Goal: Task Accomplishment & Management: Complete application form

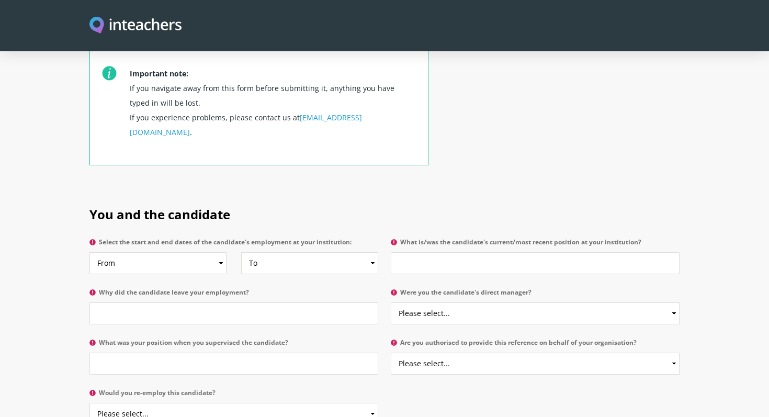
scroll to position [394, 0]
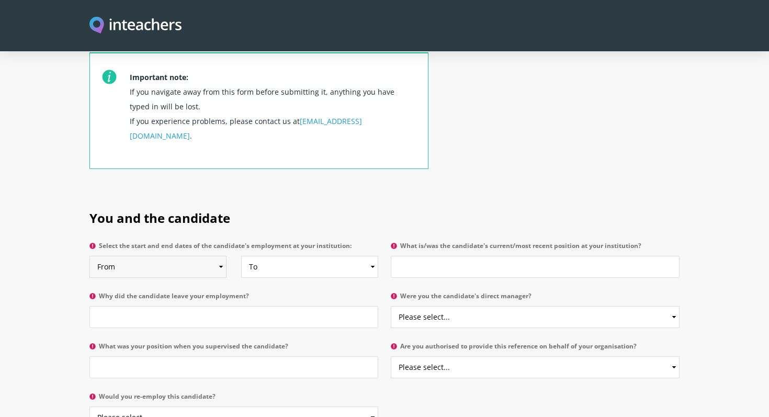
click at [152, 256] on select "From 2025 2024 2023 2022 2021 2020 2019 2018 2017 2016 2015 2014 2013 2012 2011…" at bounding box center [157, 267] width 137 height 22
click at [140, 256] on select "From 2025 2024 2023 2022 2021 2020 2019 2018 2017 2016 2015 2014 2013 2012 2011…" at bounding box center [157, 267] width 137 height 22
click at [129, 256] on select "From 2025 2024 2023 2022 2021 2020 2019 2018 2017 2016 2015 2014 2013 2012 2011…" at bounding box center [157, 267] width 137 height 22
select select "2015"
click at [89, 256] on select "From 2025 2024 2023 2022 2021 2020 2019 2018 2017 2016 2015 2014 2013 2012 2011…" at bounding box center [157, 267] width 137 height 22
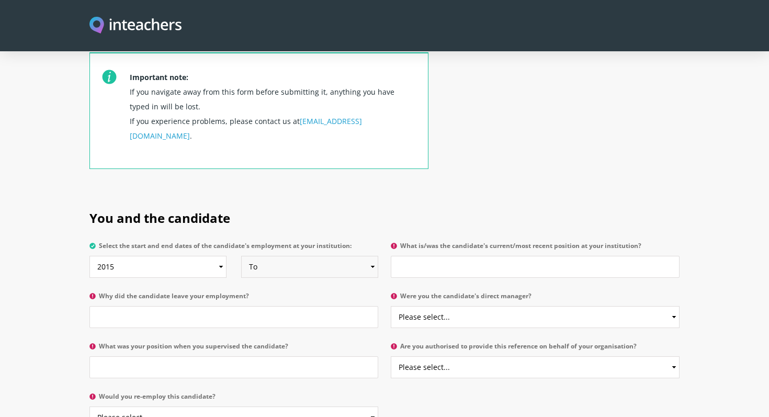
click at [373, 256] on select "To Currently 2025 2024 2023 2022 2021 2020 2019 2018 2017 2016 2015 2014 2013 2…" at bounding box center [309, 267] width 137 height 22
select select "2016"
click at [241, 256] on select "To Currently 2025 2024 2023 2022 2021 2020 2019 2018 2017 2016 2015 2014 2013 2…" at bounding box center [309, 267] width 137 height 22
click at [108, 306] on input "Why did the candidate leave your employment?" at bounding box center [233, 317] width 289 height 22
type input "Maternity Leave"
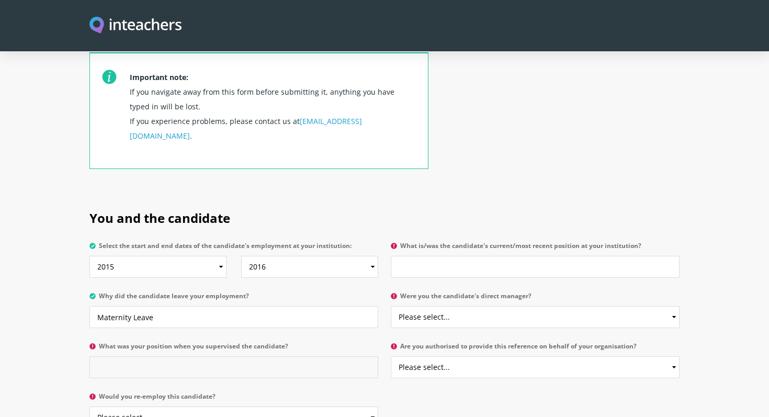
click at [105, 356] on input "What was your position when you supervised the candidate?" at bounding box center [233, 367] width 289 height 22
type input "F"
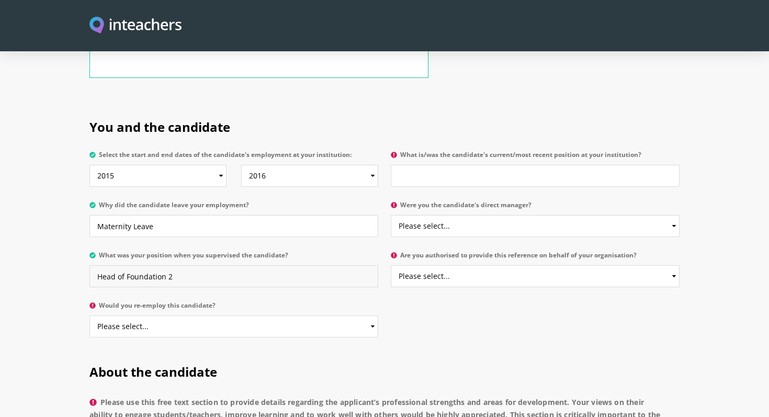
scroll to position [489, 0]
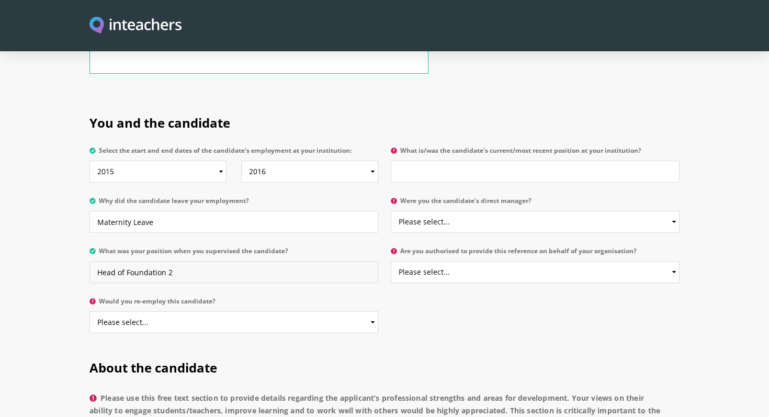
type input "Head of Foundation 2"
click at [177, 311] on select "Please select... Yes No" at bounding box center [233, 322] width 289 height 22
select select "Yes"
click at [89, 311] on select "Please select... Yes No" at bounding box center [233, 322] width 289 height 22
click at [406, 161] on input "What is/was the candidate's current/most recent position at your institution?" at bounding box center [535, 172] width 289 height 22
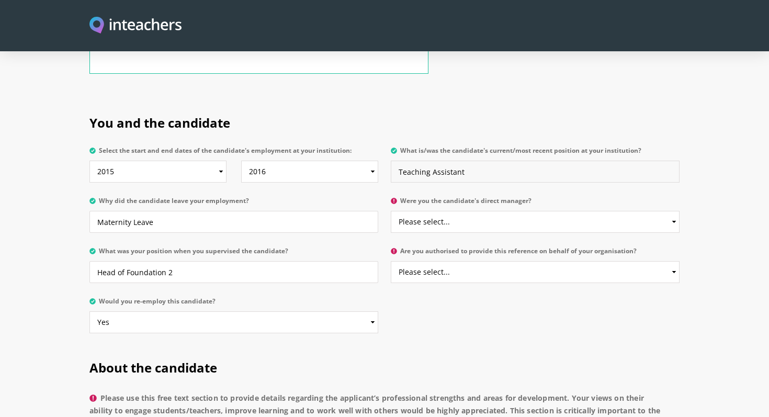
type input "Teaching Assistant"
click at [460, 211] on select "Please select... Yes No" at bounding box center [535, 222] width 289 height 22
select select "Yes"
click at [391, 211] on select "Please select... Yes No" at bounding box center [535, 222] width 289 height 22
click at [484, 261] on select "Please select... Yes No" at bounding box center [535, 272] width 289 height 22
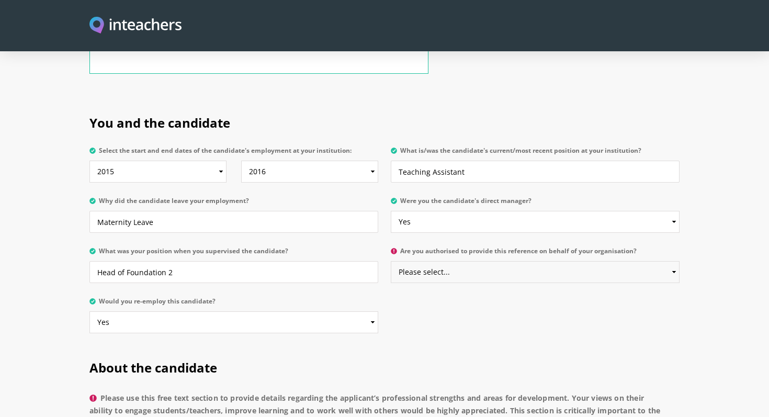
select select "Yes"
click at [391, 261] on select "Please select... Yes No" at bounding box center [535, 272] width 289 height 22
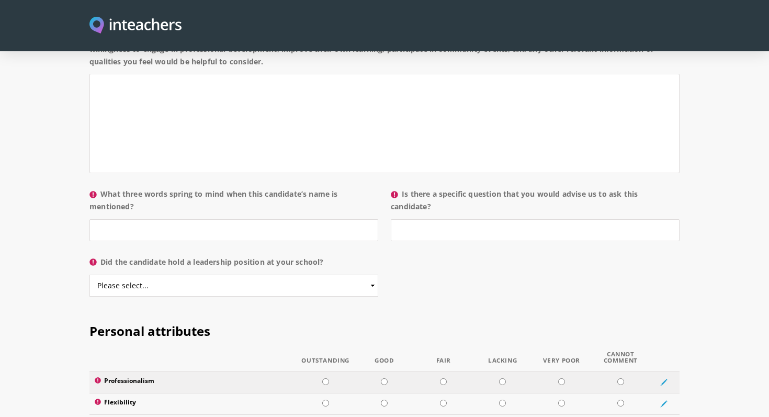
scroll to position [1008, 0]
drag, startPoint x: 105, startPoint y: 164, endPoint x: 187, endPoint y: 177, distance: 83.6
click at [187, 188] on label "What three words spring to mind when this candidate’s name is mentioned?" at bounding box center [233, 203] width 289 height 31
copy label "What three words spring to mind when this candidate’s name is mentioned?"
click at [123, 220] on input "What three words spring to mind when this candidate’s name is mentioned?" at bounding box center [233, 231] width 289 height 22
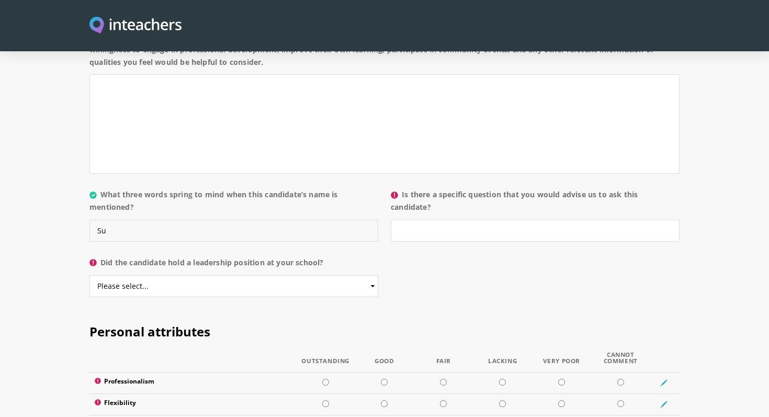
type input "S"
click at [138, 220] on input "Dedicated, supportive" at bounding box center [233, 231] width 289 height 22
click at [175, 220] on input "Dedicated, Supportive" at bounding box center [233, 231] width 289 height 22
type input "Dedicated, Supportive and"
click at [154, 275] on select "Please select... Yes No" at bounding box center [233, 286] width 289 height 22
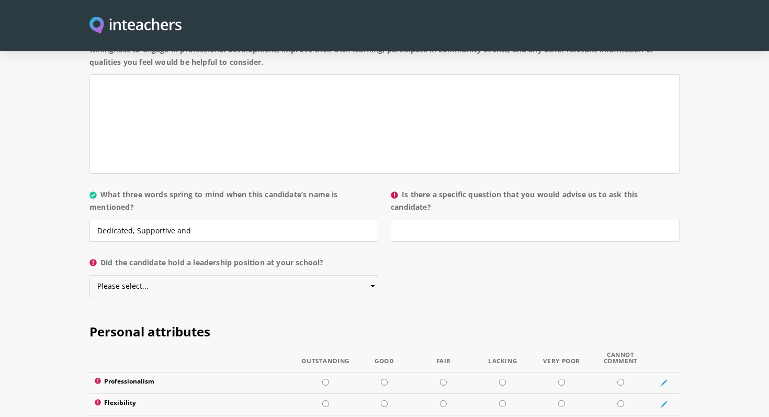
select select "No"
click at [89, 275] on select "Please select... Yes No" at bounding box center [233, 286] width 289 height 22
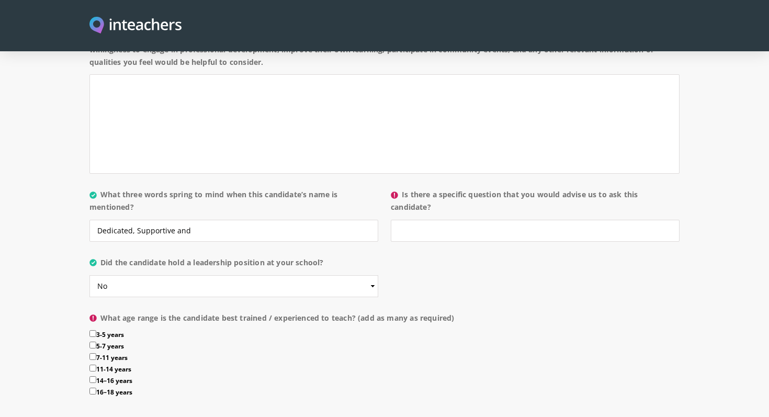
click at [92, 330] on input "3-5 years" at bounding box center [92, 333] width 7 height 7
checkbox input "true"
click at [191, 220] on input "Dedicated, Supportive and" at bounding box center [233, 231] width 289 height 22
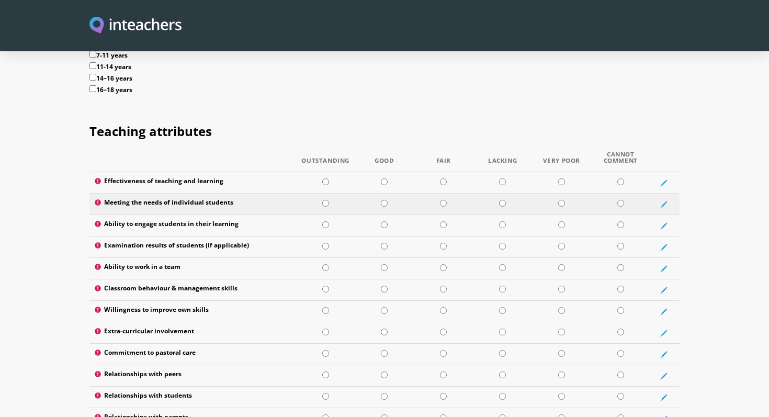
scroll to position [1313, 0]
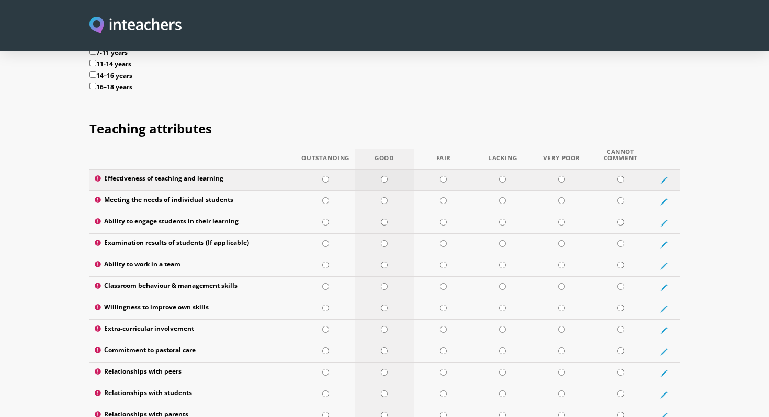
type input "Dedicated, Supportive, Caring."
click at [384, 176] on input "radio" at bounding box center [384, 179] width 7 height 7
radio input "true"
click at [325, 197] on input "radio" at bounding box center [325, 200] width 7 height 7
radio input "true"
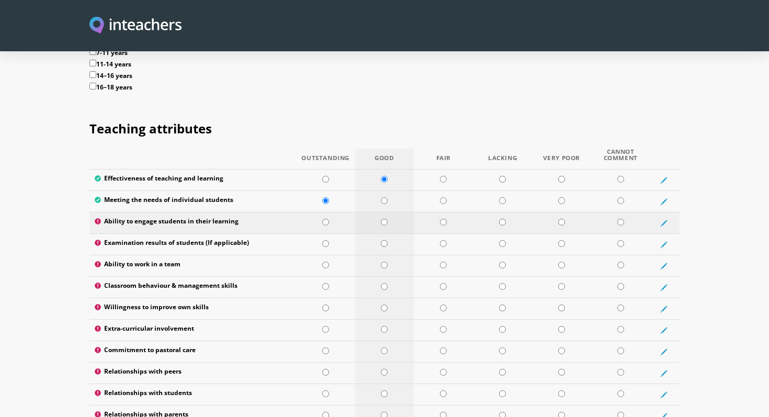
click at [383, 219] on input "radio" at bounding box center [384, 222] width 7 height 7
radio input "true"
click at [619, 240] on input "radio" at bounding box center [620, 243] width 7 height 7
radio input "true"
click at [325, 261] on input "radio" at bounding box center [325, 264] width 7 height 7
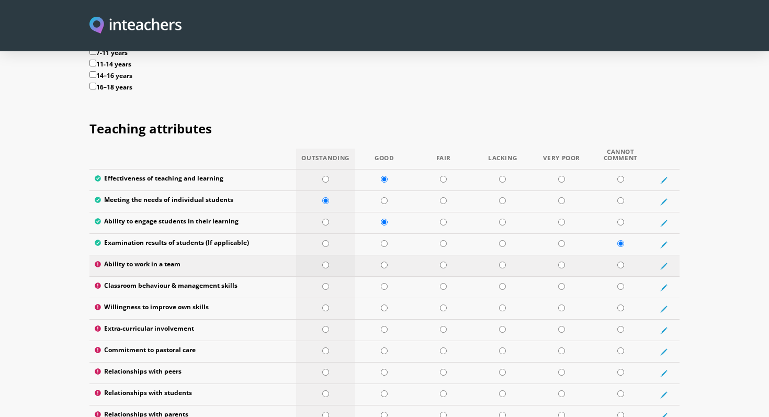
radio input "true"
click at [383, 283] on input "radio" at bounding box center [384, 286] width 7 height 7
radio input "true"
click at [324, 304] on input "radio" at bounding box center [325, 307] width 7 height 7
radio input "true"
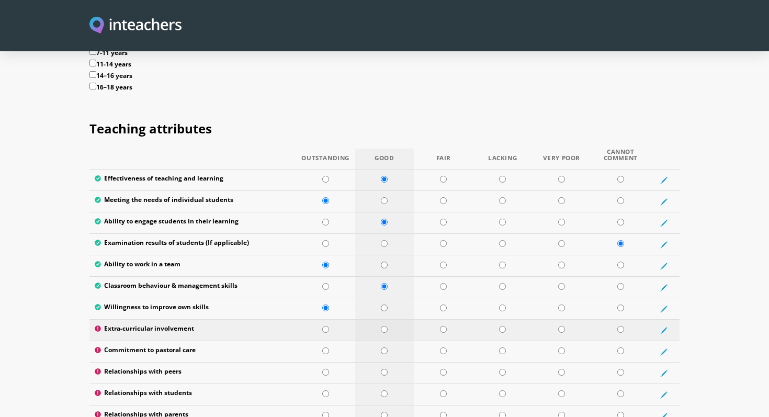
click at [385, 326] on input "radio" at bounding box center [384, 329] width 7 height 7
radio input "true"
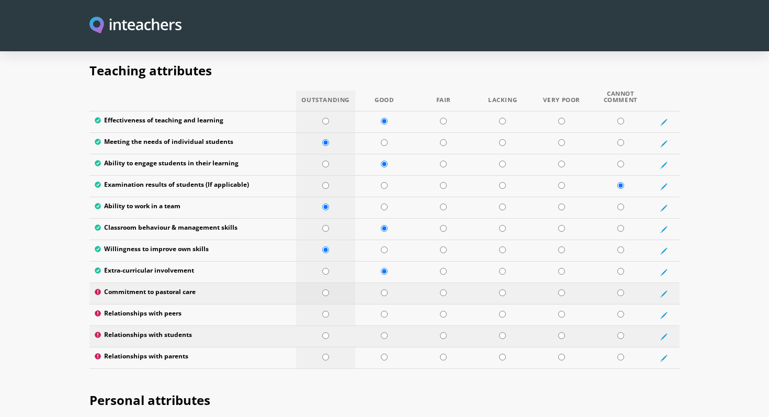
scroll to position [1385, 0]
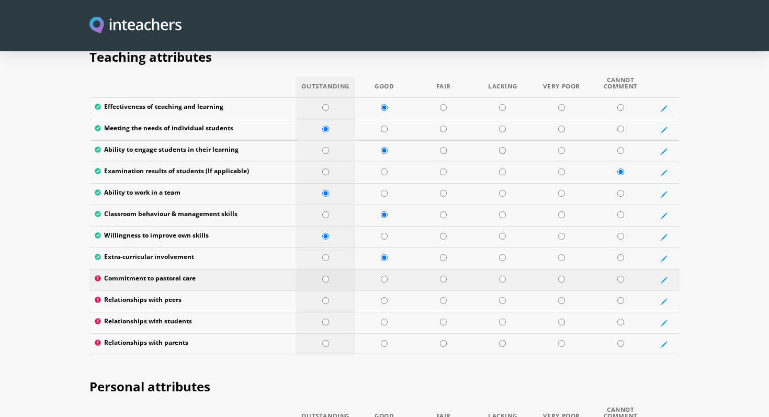
click at [325, 276] on input "radio" at bounding box center [325, 279] width 7 height 7
radio input "true"
click at [325, 297] on input "radio" at bounding box center [325, 300] width 7 height 7
radio input "true"
click at [325, 318] on input "radio" at bounding box center [325, 321] width 7 height 7
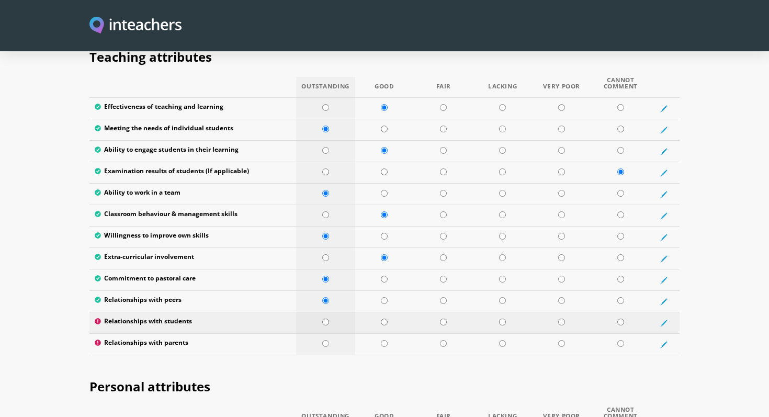
radio input "true"
click at [383, 340] on input "radio" at bounding box center [384, 343] width 7 height 7
radio input "true"
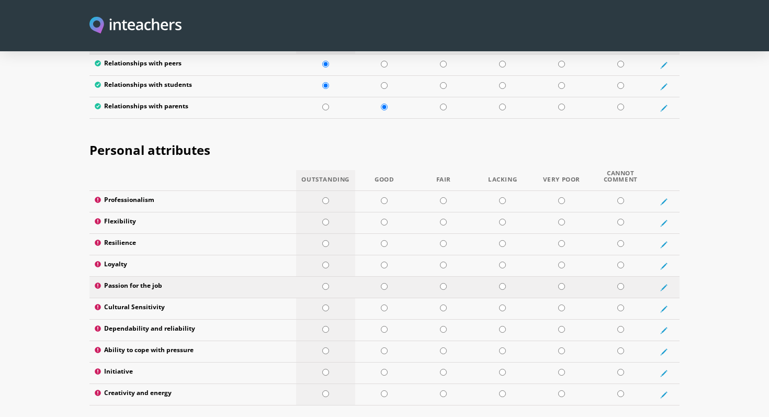
scroll to position [1615, 0]
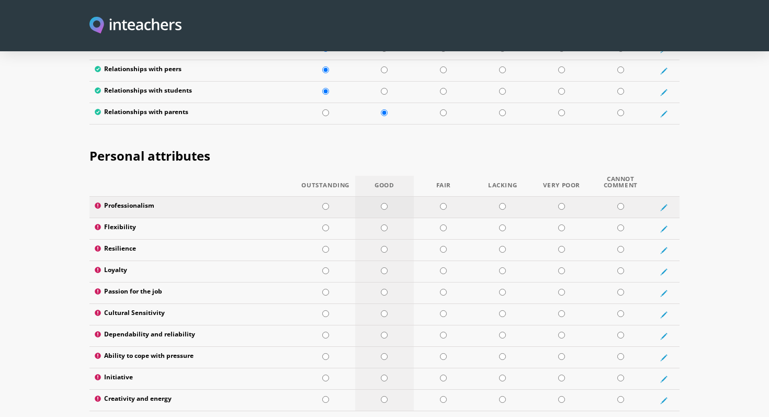
click at [385, 203] on input "radio" at bounding box center [384, 206] width 7 height 7
radio input "true"
click at [326, 224] on input "radio" at bounding box center [325, 227] width 7 height 7
radio input "true"
click at [325, 246] on input "radio" at bounding box center [325, 249] width 7 height 7
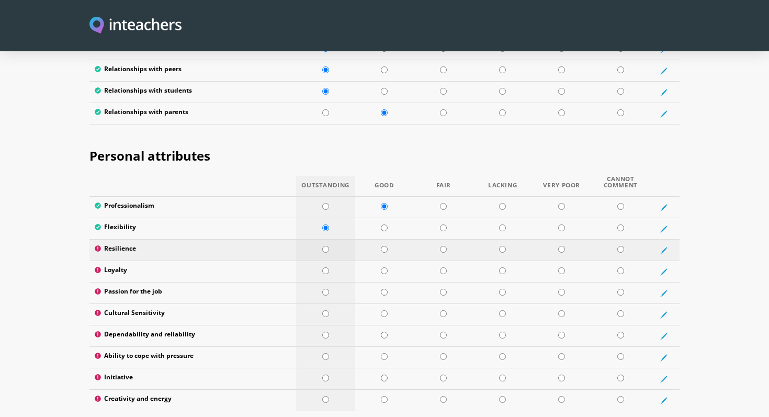
radio input "true"
click at [326, 267] on input "radio" at bounding box center [325, 270] width 7 height 7
radio input "true"
click at [325, 289] on input "radio" at bounding box center [325, 292] width 7 height 7
radio input "true"
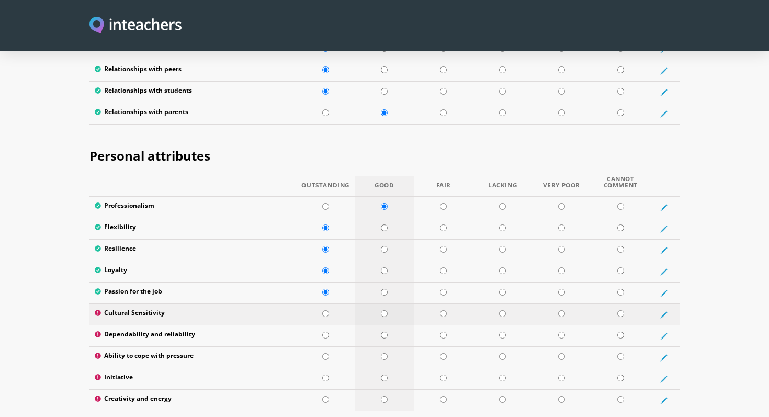
click at [384, 310] on input "radio" at bounding box center [384, 313] width 7 height 7
radio input "true"
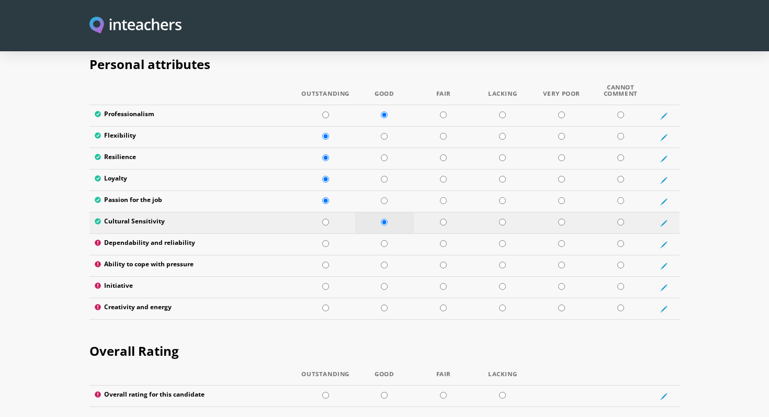
scroll to position [1714, 0]
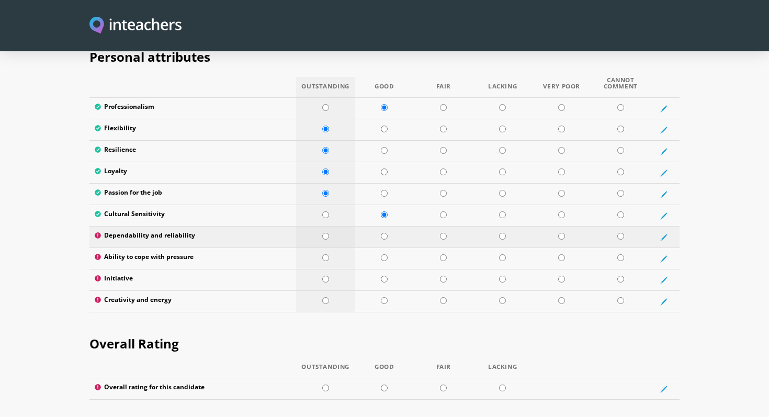
click at [326, 233] on input "radio" at bounding box center [325, 236] width 7 height 7
radio input "true"
click at [384, 254] on input "radio" at bounding box center [384, 257] width 7 height 7
radio input "true"
click at [325, 276] on input "radio" at bounding box center [325, 279] width 7 height 7
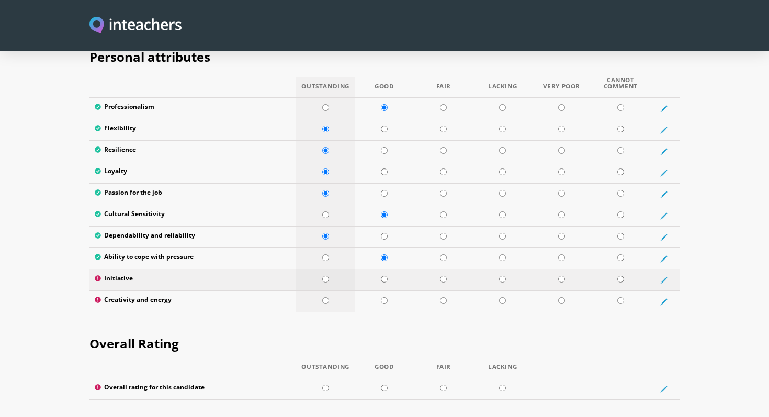
radio input "true"
click at [325, 297] on input "radio" at bounding box center [325, 300] width 7 height 7
radio input "true"
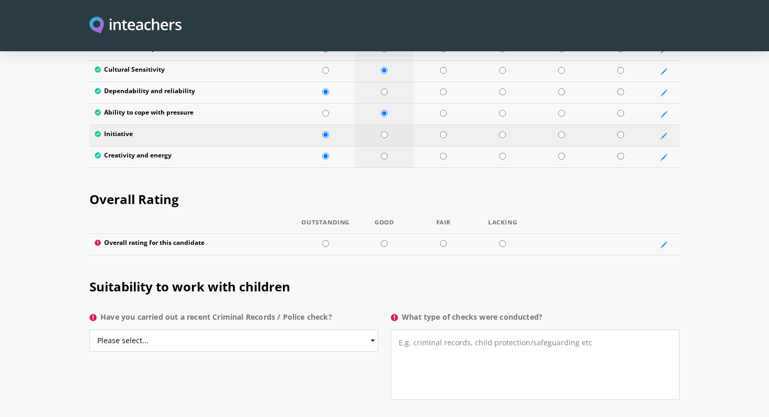
scroll to position [1861, 0]
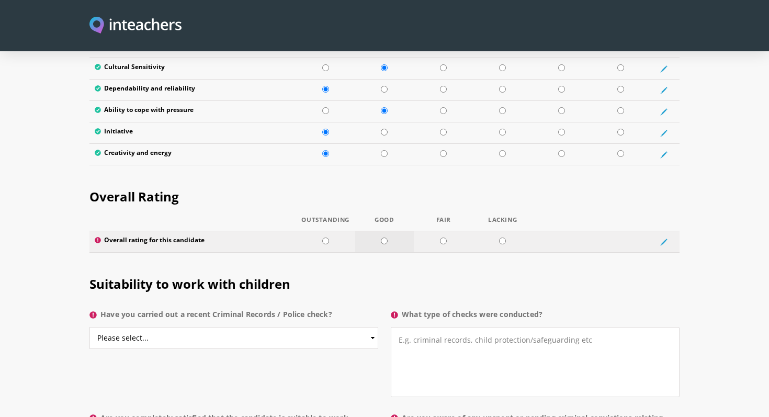
click at [383, 237] on input "radio" at bounding box center [384, 240] width 7 height 7
radio input "true"
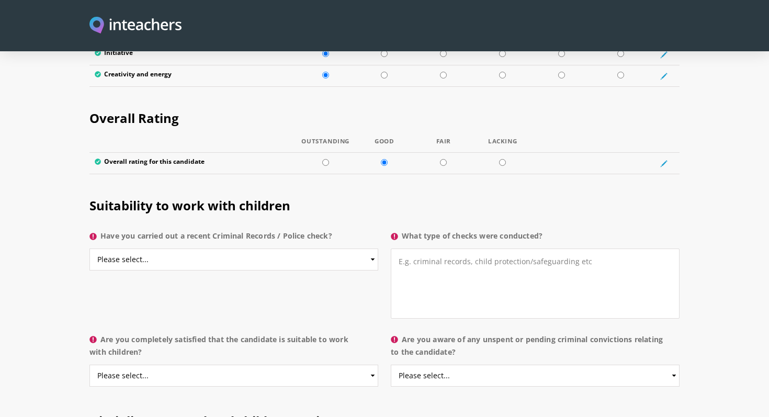
scroll to position [1940, 0]
click at [165, 248] on select "Please select... Yes No Do not know" at bounding box center [233, 259] width 289 height 22
select select "Do not know"
click at [89, 248] on select "Please select... Yes No Do not know" at bounding box center [233, 259] width 289 height 22
click at [593, 248] on textarea "What type of checks were conducted?" at bounding box center [535, 283] width 289 height 70
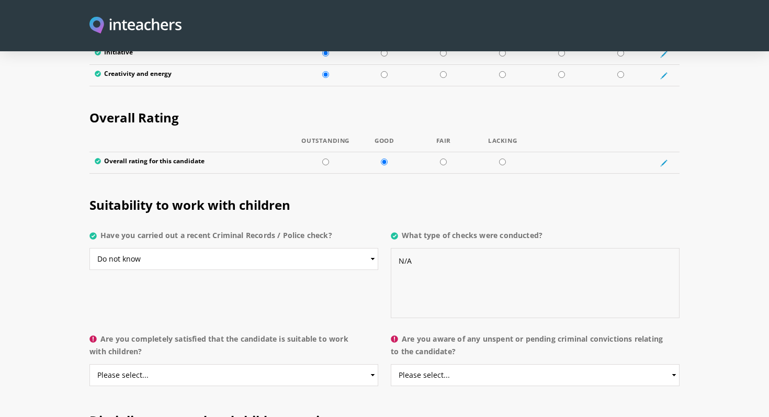
type textarea "N/A"
click at [167, 364] on select "Please select... Yes No Do not know" at bounding box center [233, 375] width 289 height 22
select select "Do not know"
click at [89, 364] on select "Please select... Yes No Do not know" at bounding box center [233, 375] width 289 height 22
click at [454, 364] on select "Please select... Yes No Do not know" at bounding box center [535, 375] width 289 height 22
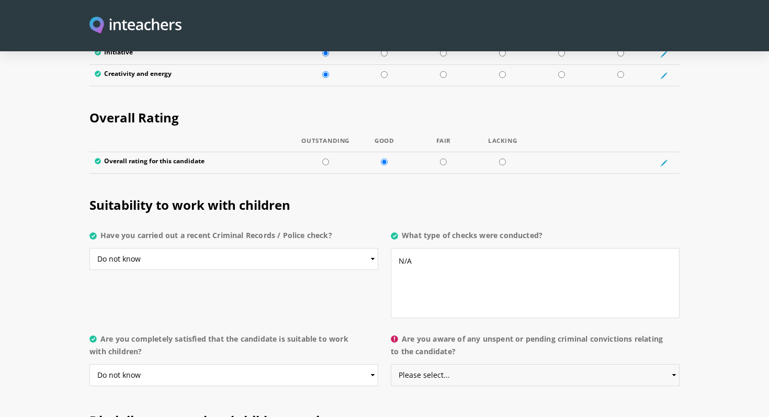
select select "Do not know"
click at [391, 364] on select "Please select... Yes No Do not know" at bounding box center [535, 375] width 289 height 22
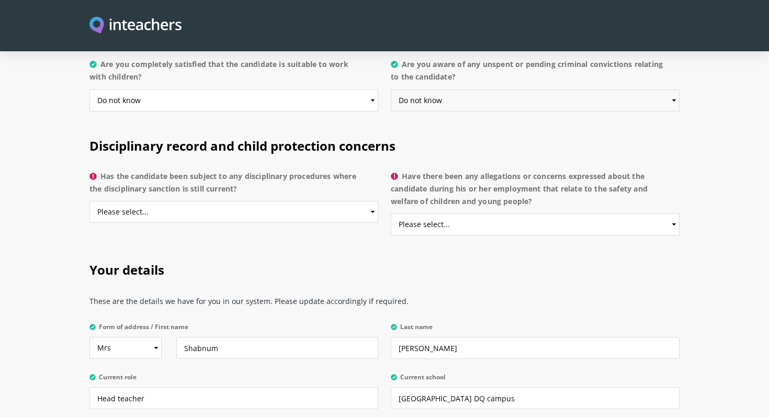
scroll to position [2222, 0]
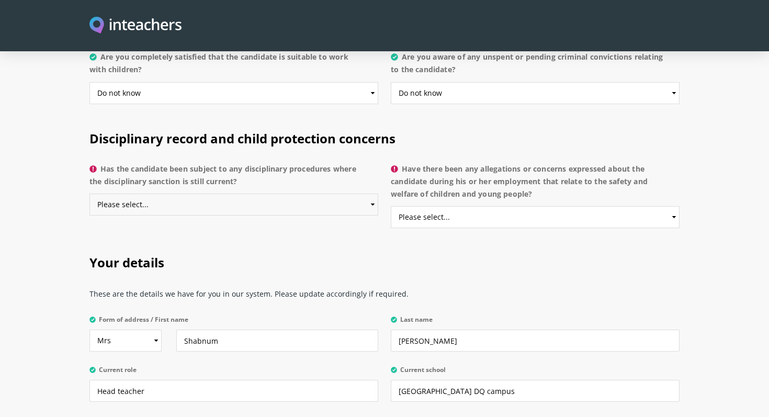
click at [165, 193] on select "Please select... Yes No Do not know" at bounding box center [233, 204] width 289 height 22
select select "Do not know"
click at [89, 193] on select "Please select... Yes No Do not know" at bounding box center [233, 204] width 289 height 22
click at [462, 206] on select "Please select... Yes No Do not know" at bounding box center [535, 217] width 289 height 22
select select "No"
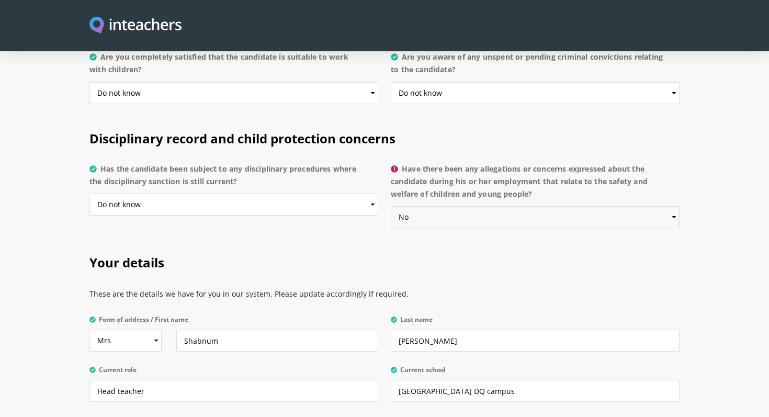
click at [391, 206] on select "Please select... Yes No Do not know" at bounding box center [535, 217] width 289 height 22
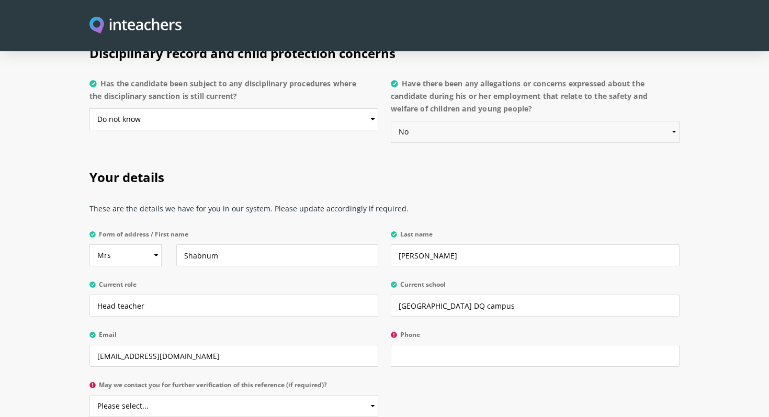
scroll to position [2316, 0]
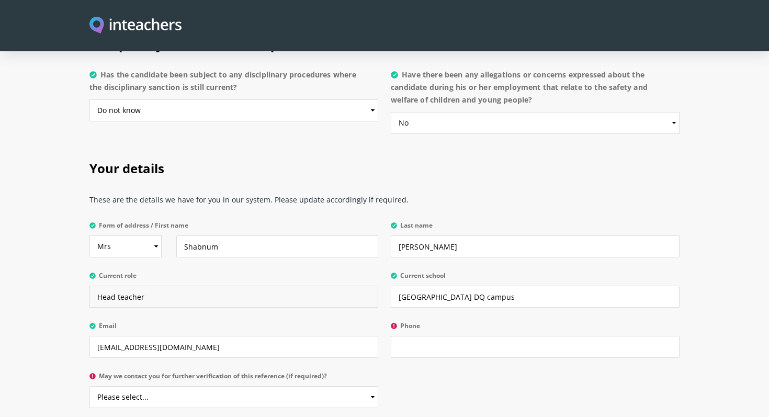
click at [158, 286] on input "Head teacher" at bounding box center [233, 297] width 289 height 22
type input "H"
click at [179, 286] on input "Foundation 2 Teacher / Curriculum Leader" at bounding box center [233, 297] width 289 height 22
click at [271, 286] on input "Foundation 2 Teacher / Phonics Curriculum Leader" at bounding box center [233, 297] width 289 height 22
type input "Foundation 2 Teacher / Phonics Curriculum Lead"
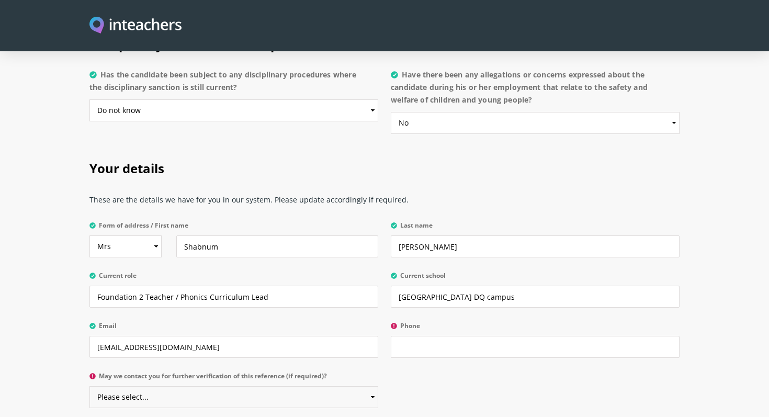
click at [183, 386] on select "Please select... Yes No" at bounding box center [233, 397] width 289 height 22
select select "Yes"
click at [89, 386] on select "Please select... Yes No" at bounding box center [233, 397] width 289 height 22
click at [409, 336] on input "Phone" at bounding box center [535, 347] width 289 height 22
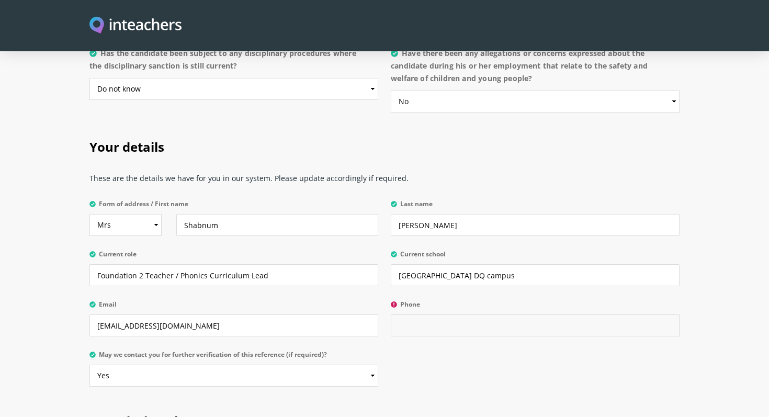
scroll to position [2341, 0]
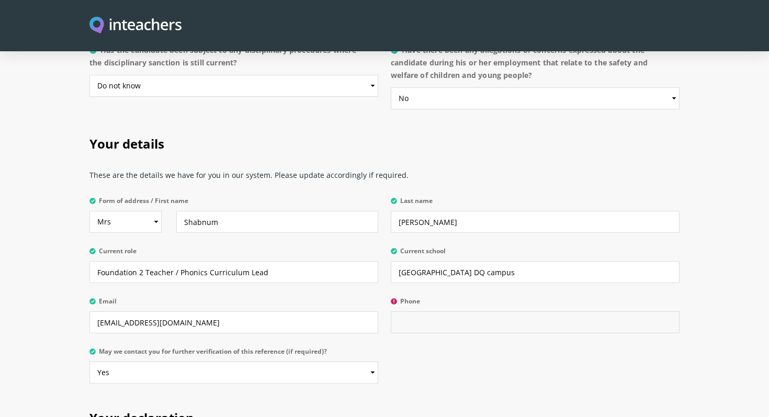
paste input "00 966 11 520 9050"
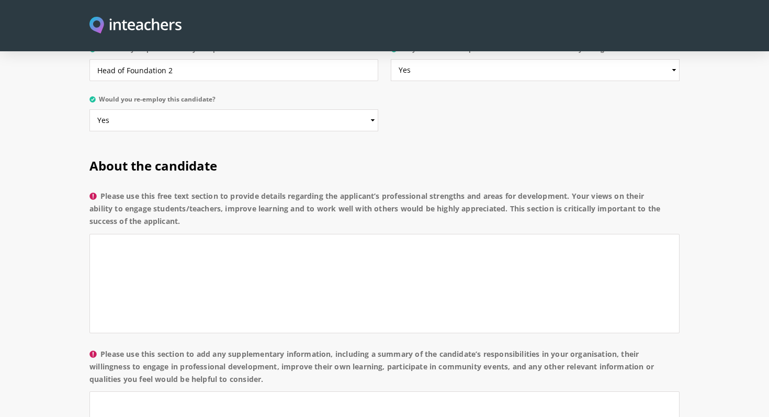
scroll to position [692, 0]
type input "00 966 11 520 9050"
click at [120, 233] on textarea "Please use this free text section to provide details regarding the applicant’s …" at bounding box center [384, 282] width 590 height 99
paste textarea "She is an outstanding teaching assistant who possesses a remarkable array of st…"
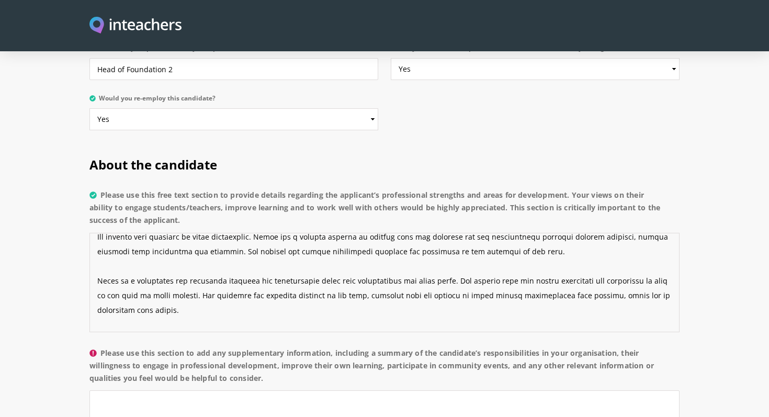
scroll to position [0, 0]
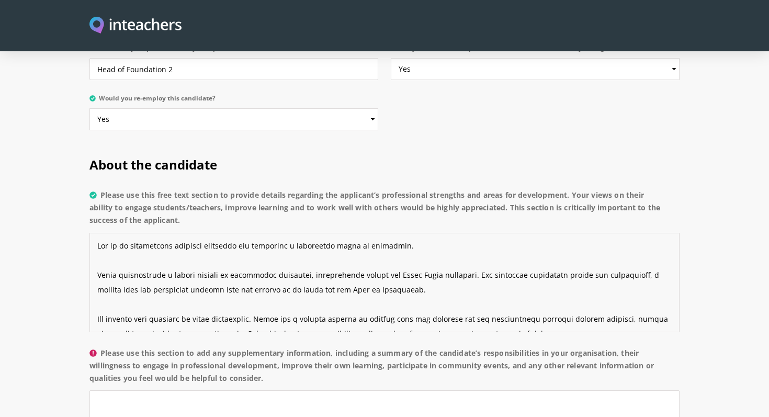
click at [109, 233] on textarea "Please use this free text section to provide details regarding the applicant’s …" at bounding box center [384, 282] width 590 height 99
click at [97, 245] on textarea "Please use this free text section to provide details regarding the applicant’s …" at bounding box center [384, 282] width 590 height 99
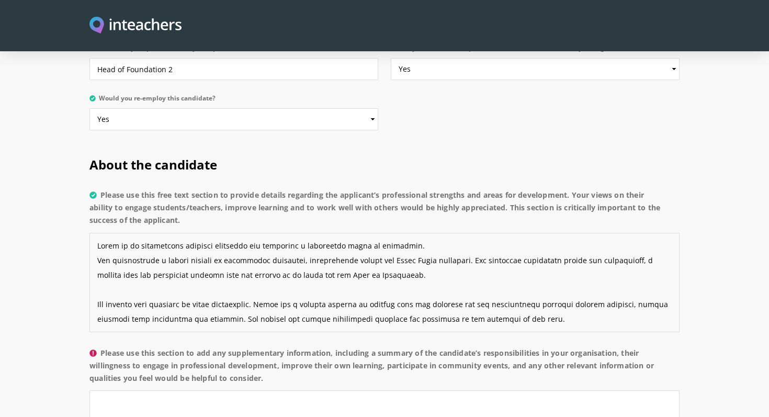
click at [286, 247] on textarea "Please use this free text section to provide details regarding the applicant’s …" at bounding box center [384, 282] width 590 height 99
click at [415, 246] on textarea "Please use this free text section to provide details regarding the applicant’s …" at bounding box center [384, 282] width 590 height 99
click at [97, 274] on textarea "Please use this free text section to provide details regarding the applicant’s …" at bounding box center [384, 282] width 590 height 99
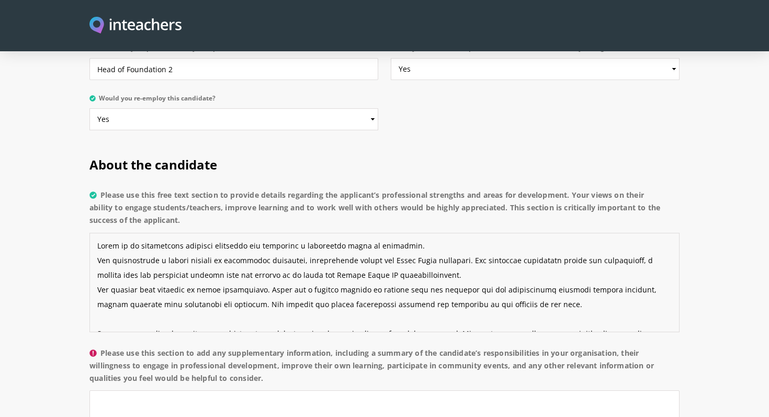
click at [439, 261] on textarea "Please use this free text section to provide details regarding the applicant’s …" at bounding box center [384, 282] width 590 height 99
click at [514, 261] on textarea "Please use this free text section to provide details regarding the applicant’s …" at bounding box center [384, 282] width 590 height 99
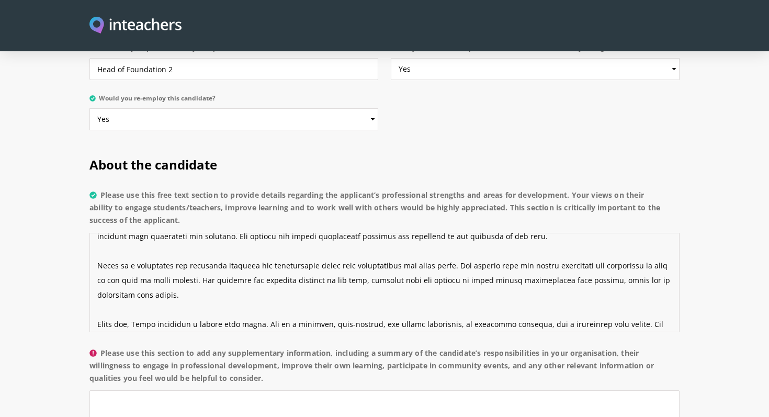
scroll to position [62, 0]
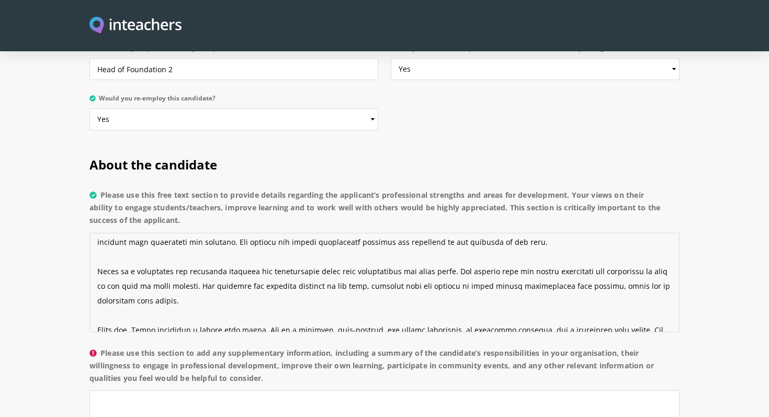
click at [487, 258] on textarea "Please use this free text section to provide details regarding the applicant’s …" at bounding box center [384, 282] width 590 height 99
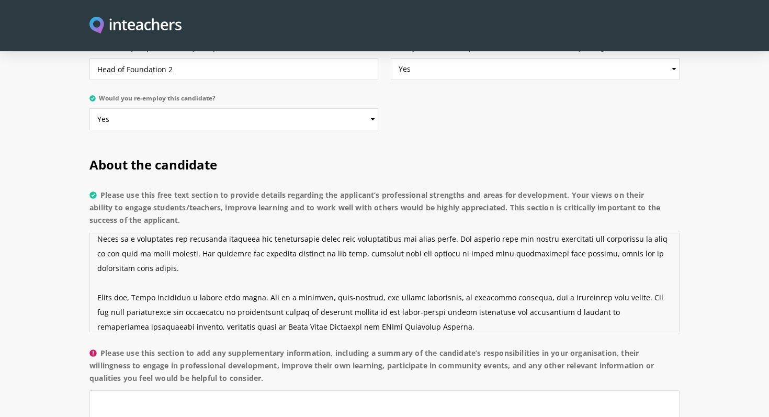
scroll to position [97, 0]
click at [99, 265] on textarea "Please use this free text section to provide details regarding the applicant’s …" at bounding box center [384, 282] width 590 height 99
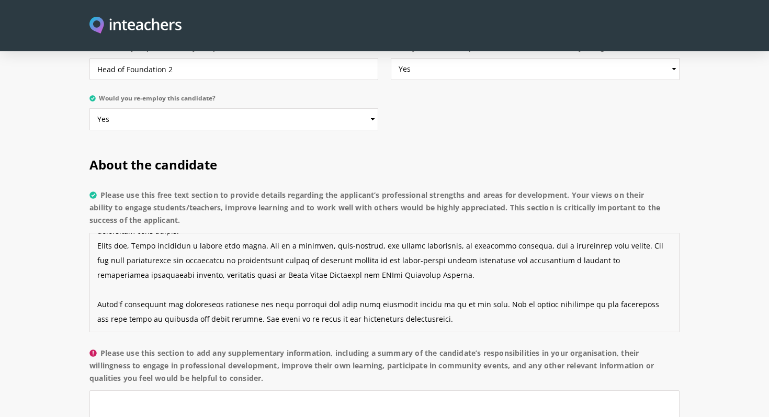
scroll to position [161, 0]
drag, startPoint x: 216, startPoint y: 260, endPoint x: 159, endPoint y: 258, distance: 56.5
click at [158, 258] on textarea "Please use this free text section to provide details regarding the applicant’s …" at bounding box center [384, 282] width 590 height 99
click at [129, 260] on textarea "Please use this free text section to provide details regarding the applicant’s …" at bounding box center [384, 282] width 590 height 99
click at [373, 264] on textarea "Please use this free text section to provide details regarding the applicant’s …" at bounding box center [384, 282] width 590 height 99
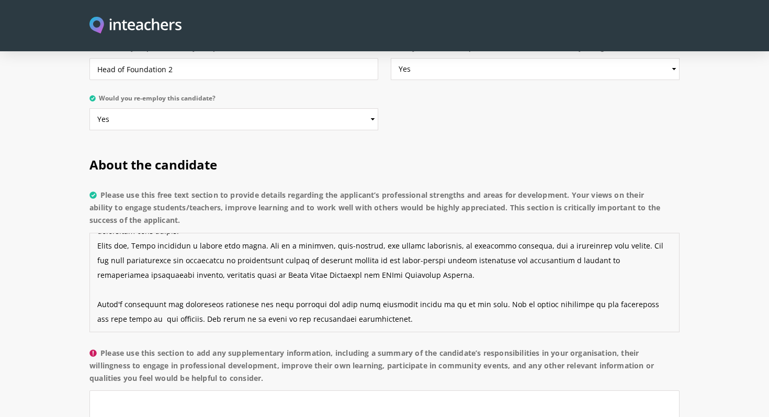
click at [97, 246] on textarea "Please use this free text section to provide details regarding the applicant’s …" at bounding box center [384, 282] width 590 height 99
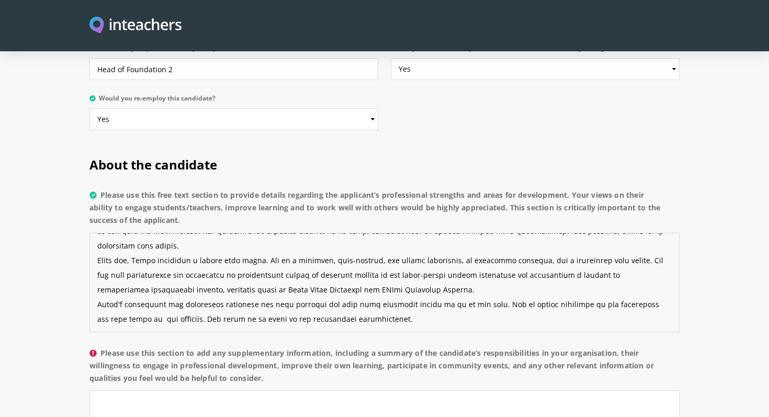
scroll to position [146, 0]
drag, startPoint x: 210, startPoint y: 247, endPoint x: 172, endPoint y: 245, distance: 37.7
click at [172, 245] on textarea "Please use this free text section to provide details regarding the applicant’s …" at bounding box center [384, 282] width 590 height 99
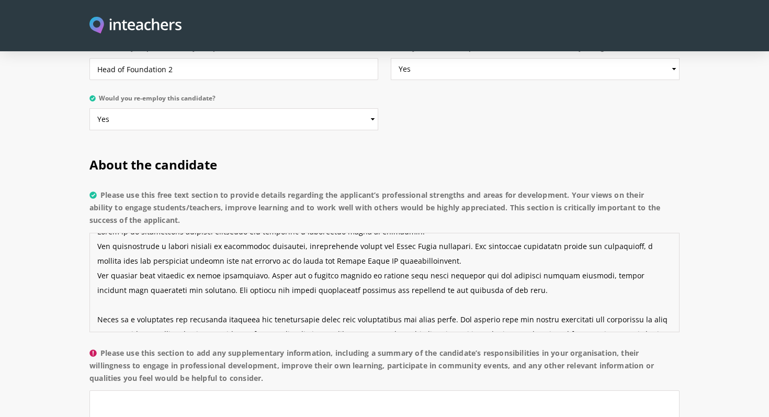
scroll to position [15, 0]
click at [100, 276] on textarea "Please use this free text section to provide details regarding the applicant’s …" at bounding box center [384, 282] width 590 height 99
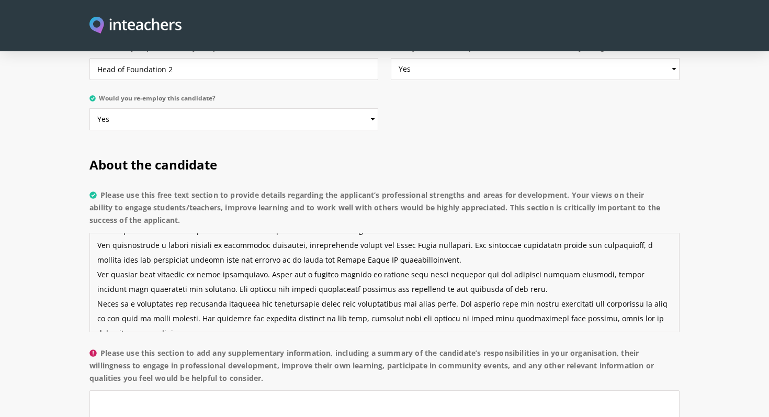
scroll to position [0, 0]
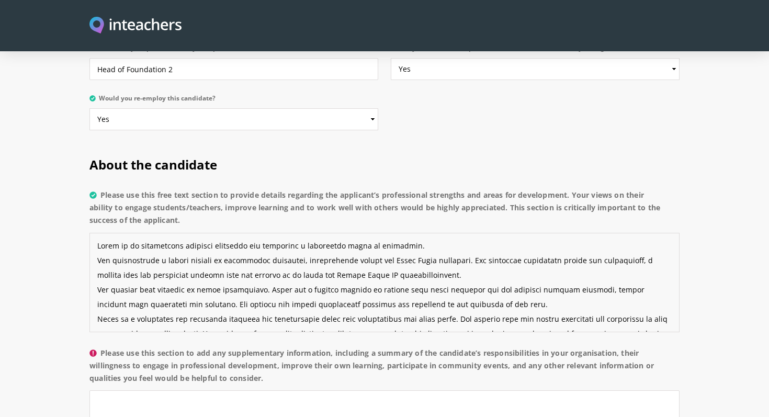
click at [119, 233] on textarea "Please use this free text section to provide details regarding the applicant’s …" at bounding box center [384, 282] width 590 height 99
click at [297, 233] on textarea "Please use this free text section to provide details regarding the applicant’s …" at bounding box center [384, 282] width 590 height 99
click at [157, 233] on textarea "Please use this free text section to provide details regarding the applicant’s …" at bounding box center [384, 282] width 590 height 99
click at [600, 233] on textarea "Please use this free text section to provide details regarding the applicant’s …" at bounding box center [384, 282] width 590 height 99
click at [190, 262] on textarea "Please use this free text section to provide details regarding the applicant’s …" at bounding box center [384, 282] width 590 height 99
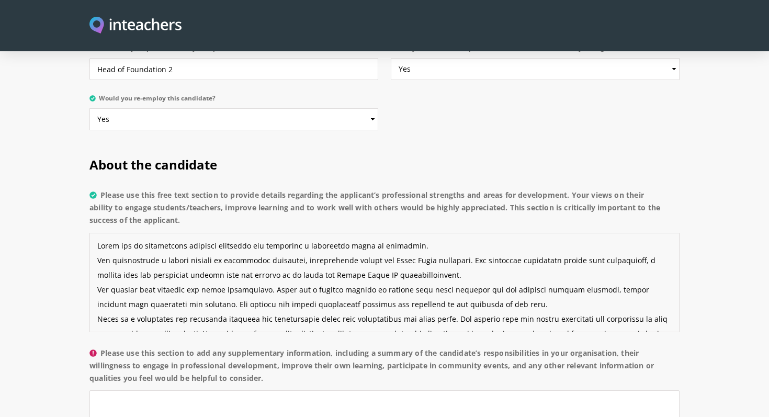
click at [342, 275] on textarea "Please use this free text section to provide details regarding the applicant’s …" at bounding box center [384, 282] width 590 height 99
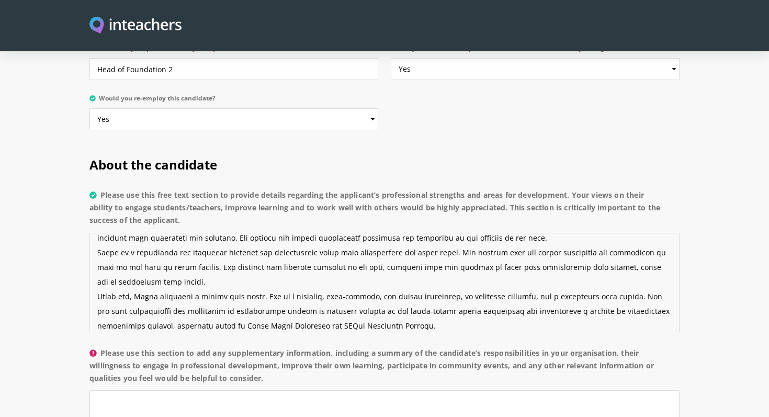
scroll to position [68, 0]
click at [328, 233] on textarea "Please use this free text section to provide details regarding the applicant’s …" at bounding box center [384, 282] width 590 height 99
click at [482, 233] on textarea "Please use this free text section to provide details regarding the applicant’s …" at bounding box center [384, 282] width 590 height 99
click at [511, 233] on textarea "Please use this free text section to provide details regarding the applicant’s …" at bounding box center [384, 282] width 590 height 99
click at [598, 236] on textarea "Please use this free text section to provide details regarding the applicant’s …" at bounding box center [384, 282] width 590 height 99
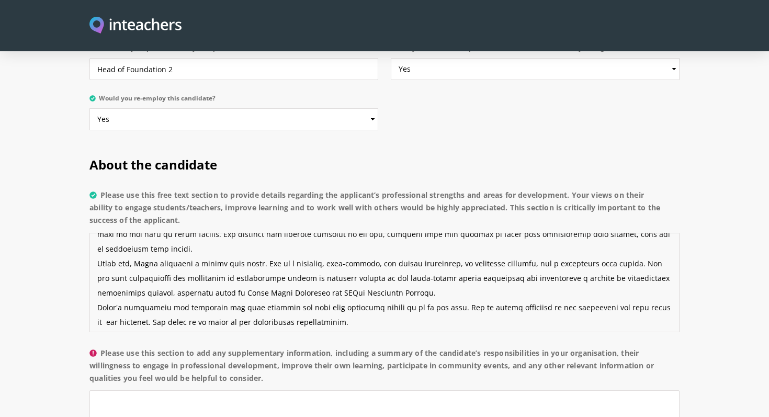
scroll to position [105, 0]
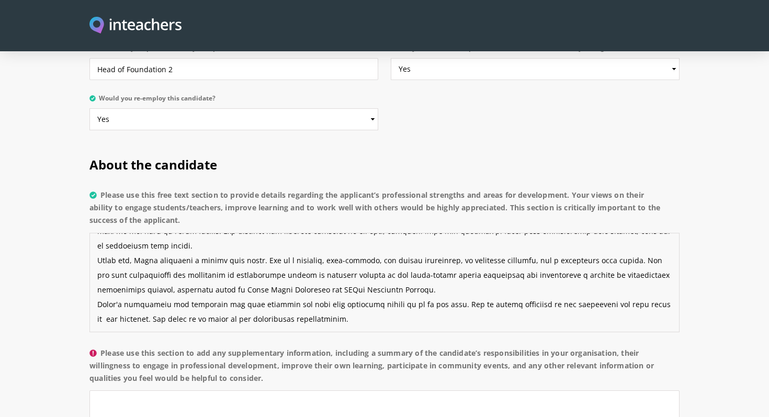
click at [183, 233] on textarea "Please use this free text section to provide details regarding the applicant’s …" at bounding box center [384, 282] width 590 height 99
click at [647, 233] on textarea "Please use this free text section to provide details regarding the applicant’s …" at bounding box center [384, 282] width 590 height 99
click at [487, 273] on textarea "Please use this free text section to provide details regarding the applicant’s …" at bounding box center [384, 282] width 590 height 99
click at [334, 285] on textarea "Please use this free text section to provide details regarding the applicant’s …" at bounding box center [384, 282] width 590 height 99
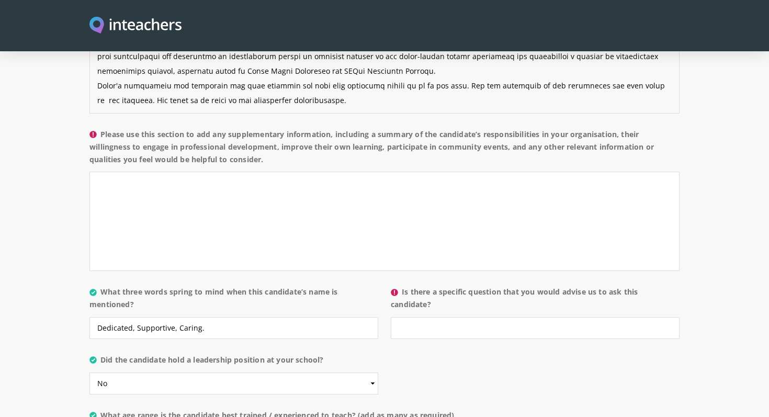
scroll to position [921, 0]
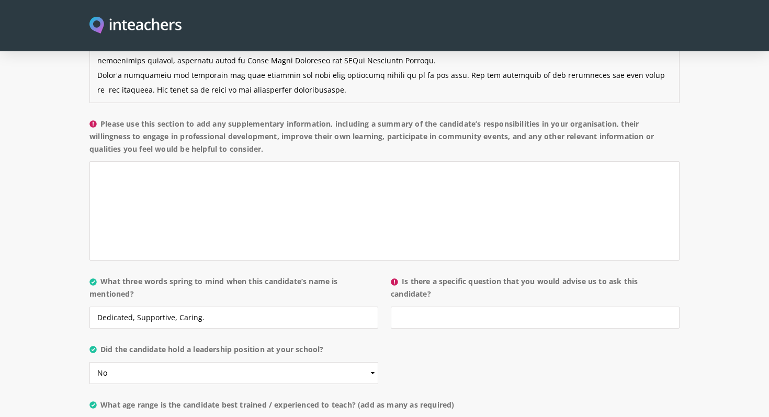
type textarea "[PERSON_NAME] was an outstanding teaching assistant who possessed a remarkable …"
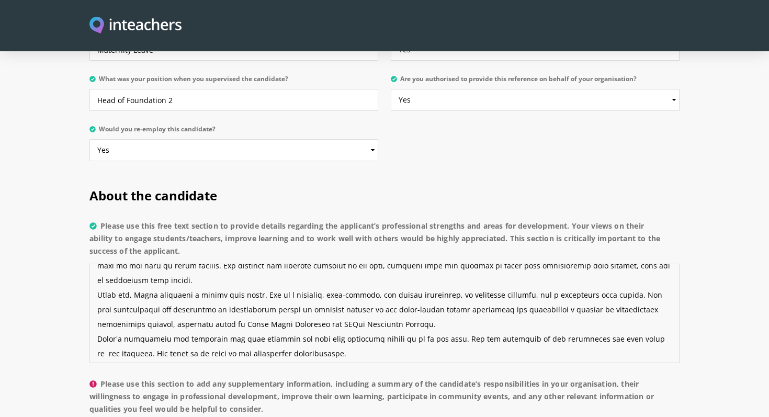
scroll to position [113, 0]
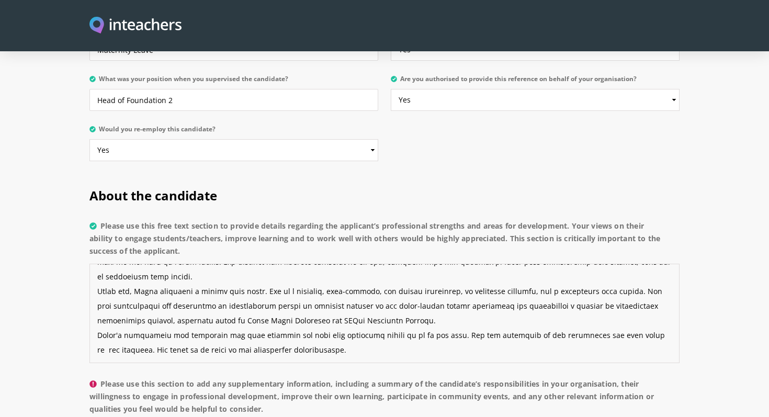
drag, startPoint x: 132, startPoint y: 252, endPoint x: 373, endPoint y: 281, distance: 242.8
click at [373, 281] on textarea "Please use this free text section to provide details regarding the applicant’s …" at bounding box center [384, 313] width 590 height 99
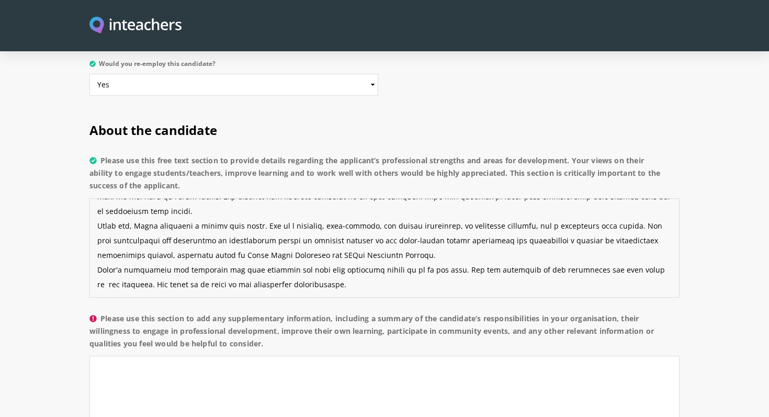
scroll to position [727, 0]
click at [152, 355] on textarea "Please use this section to add any supplementary information, including a summa…" at bounding box center [384, 404] width 590 height 99
paste textarea "[PERSON_NAME] possessed a strong work ethic. She is a friendly, good-natured, a…"
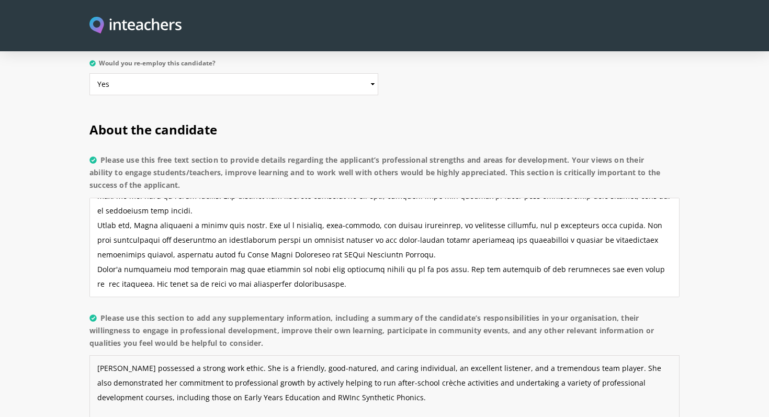
type textarea "[PERSON_NAME] possessed a strong work ethic. She is a friendly, good-natured, a…"
drag, startPoint x: 98, startPoint y: 185, endPoint x: 369, endPoint y: 211, distance: 272.6
click at [369, 211] on textarea "Please use this free text section to provide details regarding the applicant’s …" at bounding box center [384, 247] width 590 height 99
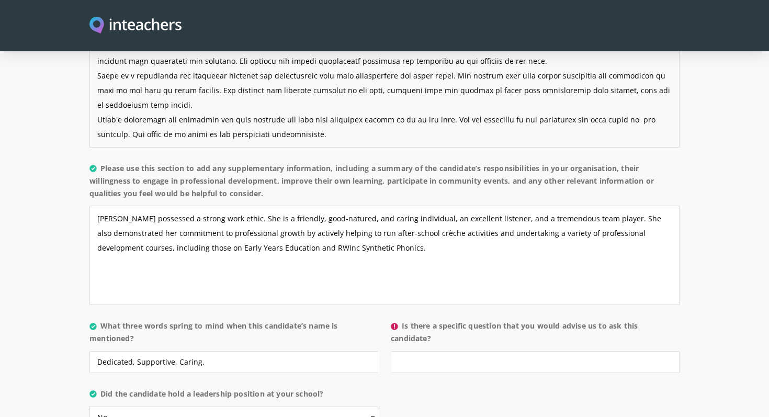
scroll to position [878, 0]
type textarea "[PERSON_NAME] was an outstanding teaching assistant who possessed a remarkable …"
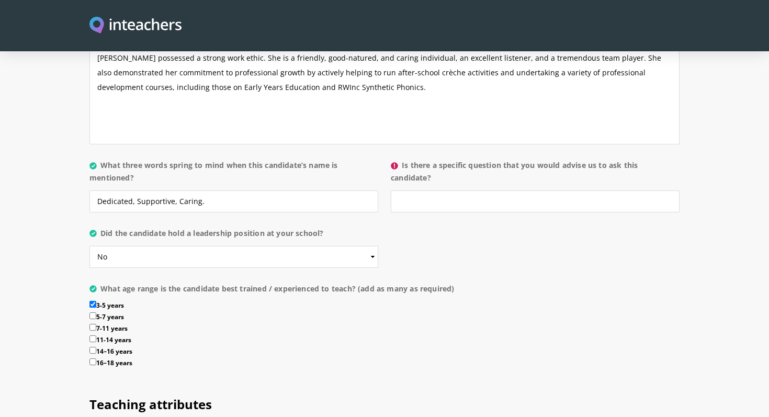
scroll to position [1036, 0]
click at [425, 192] on input "Is there a specific question that you would advise us to ask this candidate?" at bounding box center [535, 203] width 289 height 22
paste input "'How would you handle a situation where a child is struggling to settle in at t…"
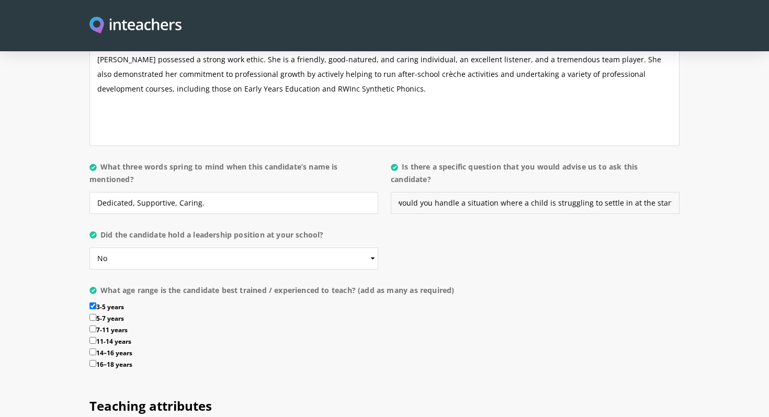
scroll to position [0, 54]
type input "'How would you handle a situation where a child is struggling to settle in at t…"
click at [432, 212] on div "About the candidate Please use this free text section to provide details regard…" at bounding box center [384, 89] width 590 height 585
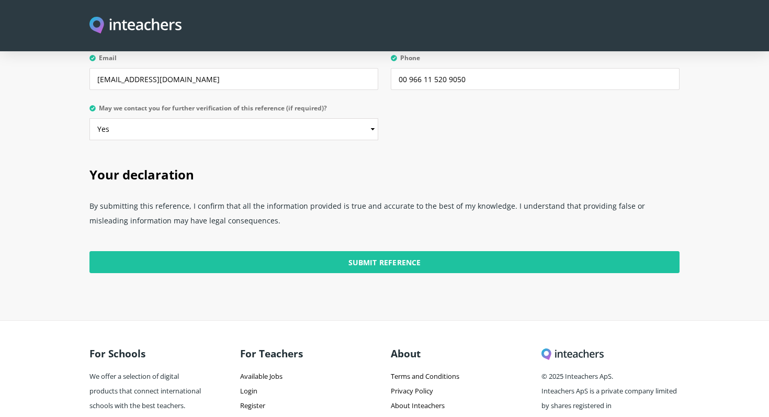
scroll to position [2615, 0]
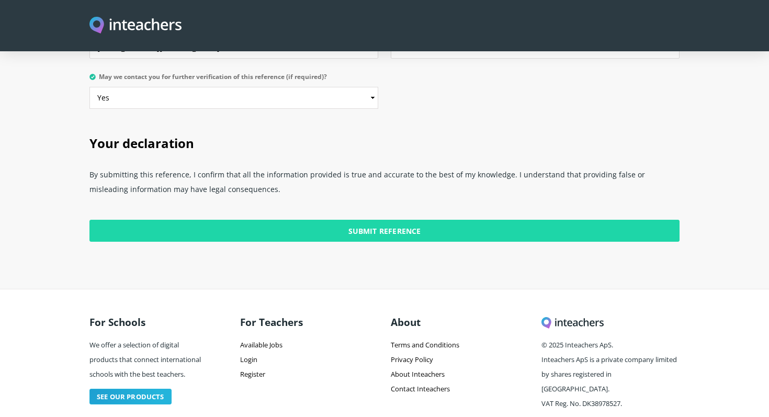
click at [435, 220] on input "Submit Reference" at bounding box center [384, 231] width 590 height 22
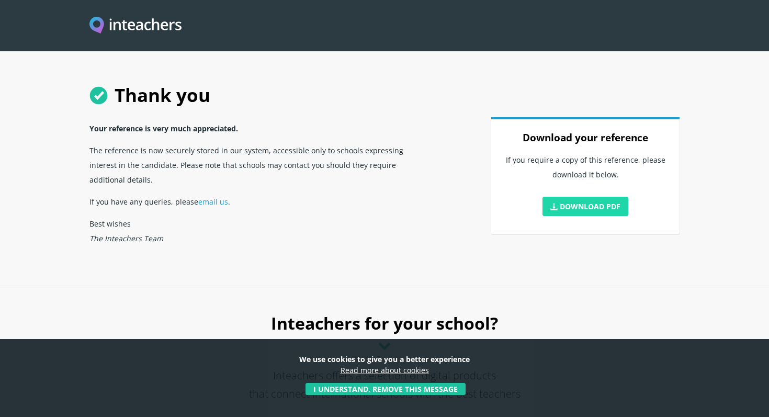
click at [572, 207] on link "Download PDF" at bounding box center [585, 206] width 86 height 19
